Goal: Check status: Check status

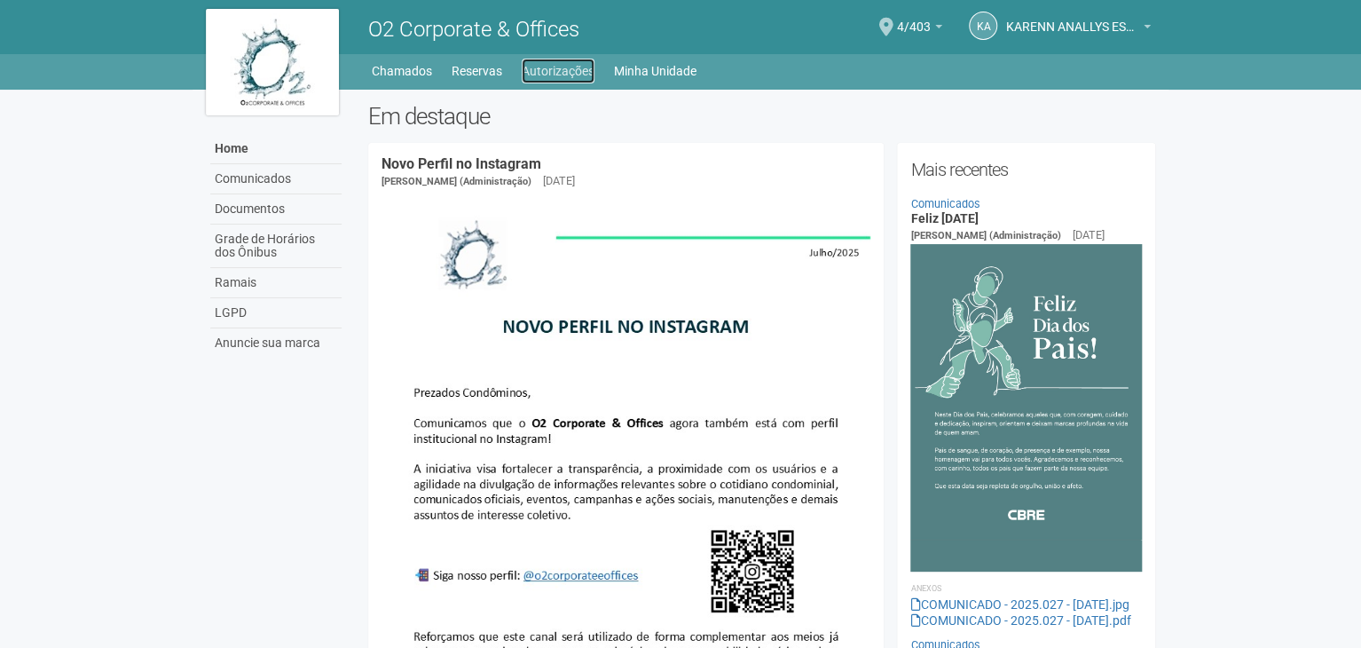
click at [569, 67] on link "Autorizações" at bounding box center [558, 71] width 73 height 25
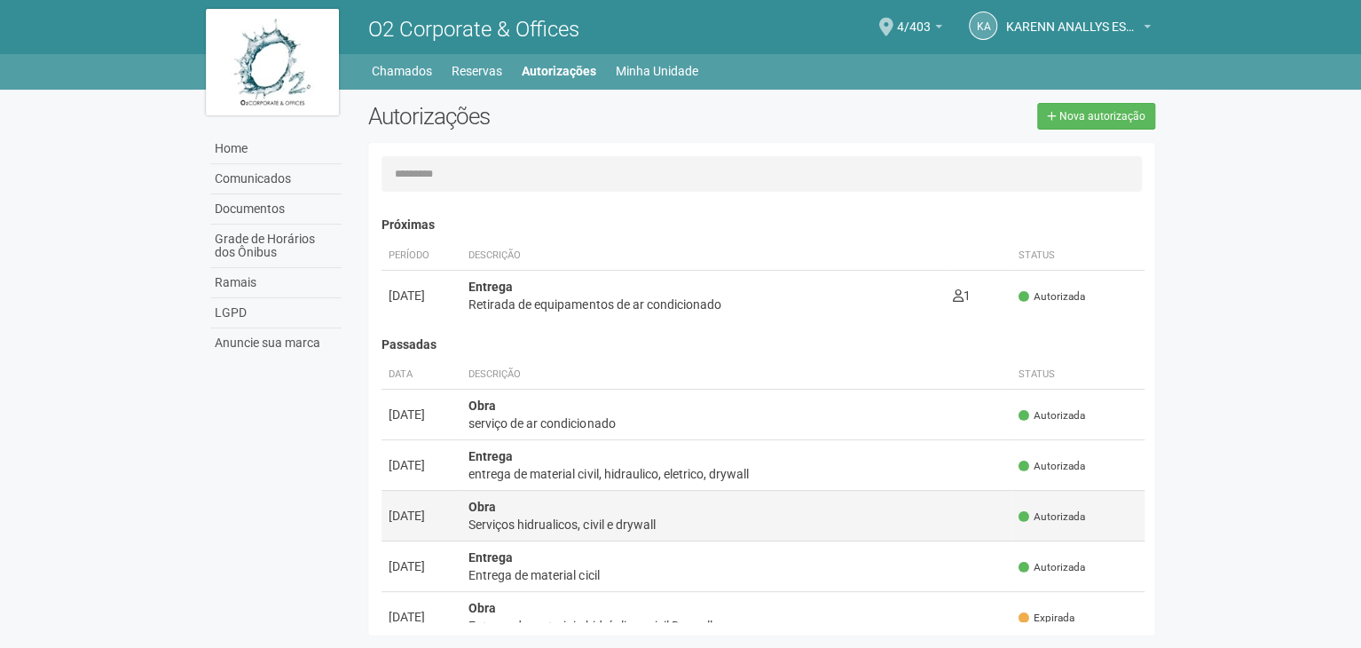
click at [618, 521] on div "Serviços hidrualicos, civil e drywall" at bounding box center [737, 525] width 536 height 18
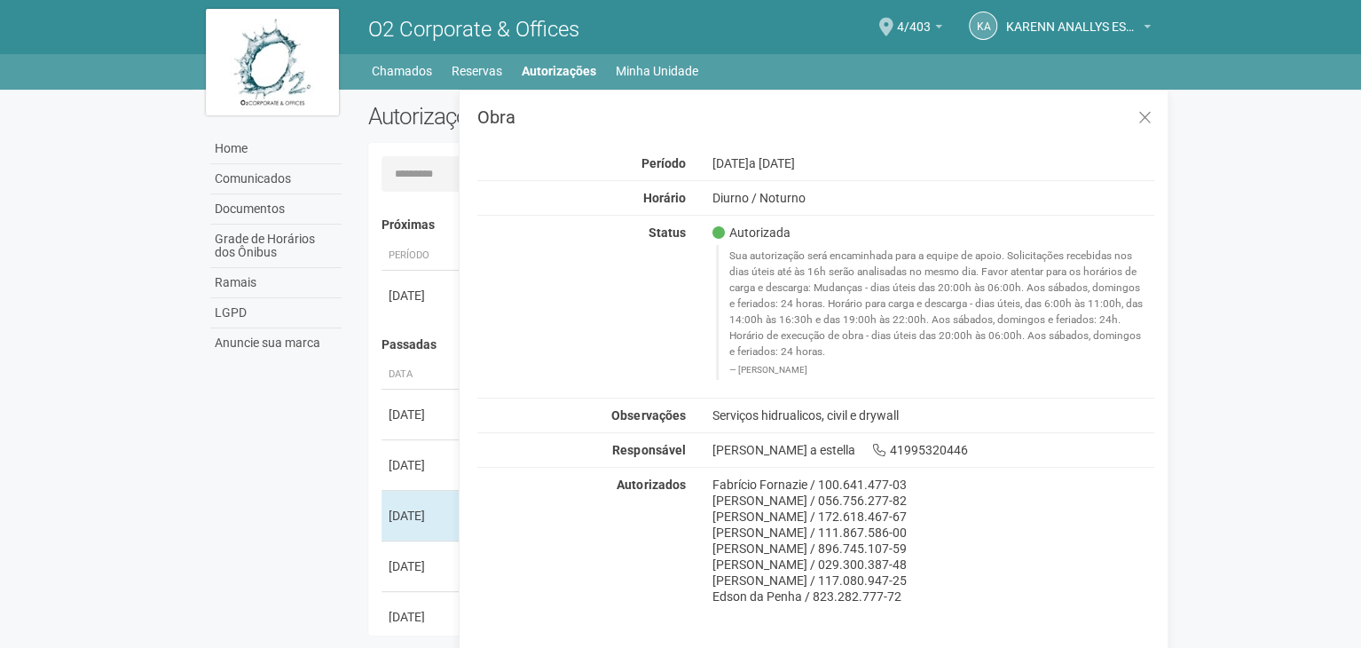
click at [570, 88] on div "Home Home Comunicados Documentos Grade de Horários dos Ônibus Ramais LGPD Anunc…" at bounding box center [680, 71] width 1361 height 35
click at [575, 67] on link "Autorizações" at bounding box center [559, 71] width 75 height 25
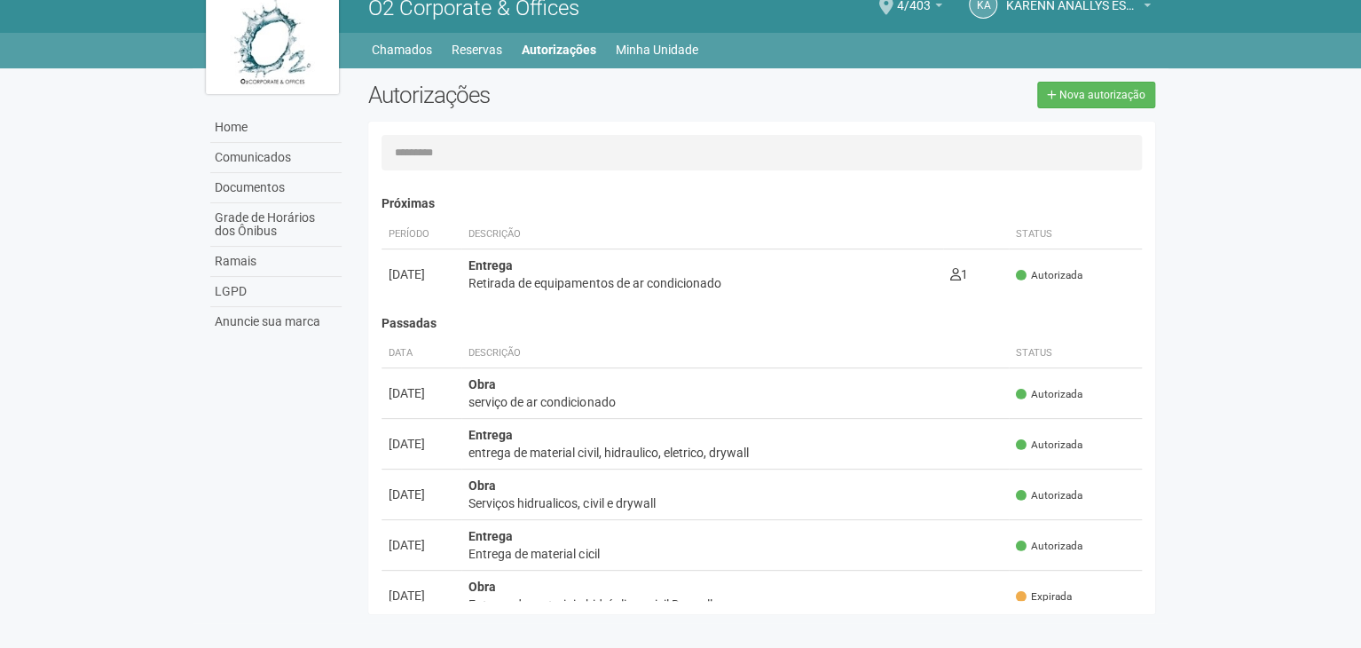
scroll to position [28, 0]
